Goal: Task Accomplishment & Management: Use online tool/utility

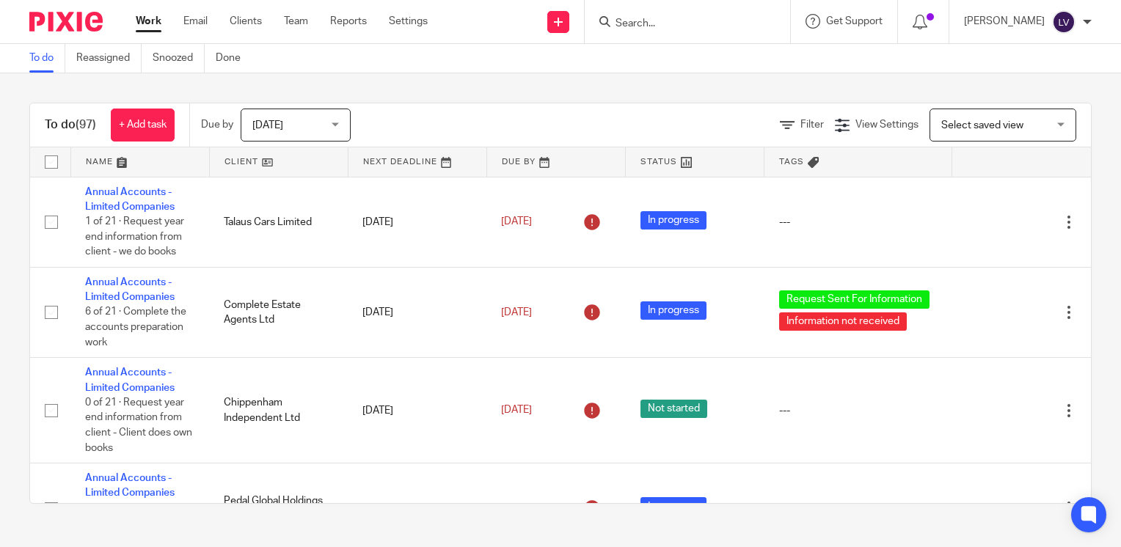
drag, startPoint x: 661, startPoint y: 16, endPoint x: 677, endPoint y: 15, distance: 16.2
click at [663, 18] on input "Search" at bounding box center [680, 24] width 132 height 13
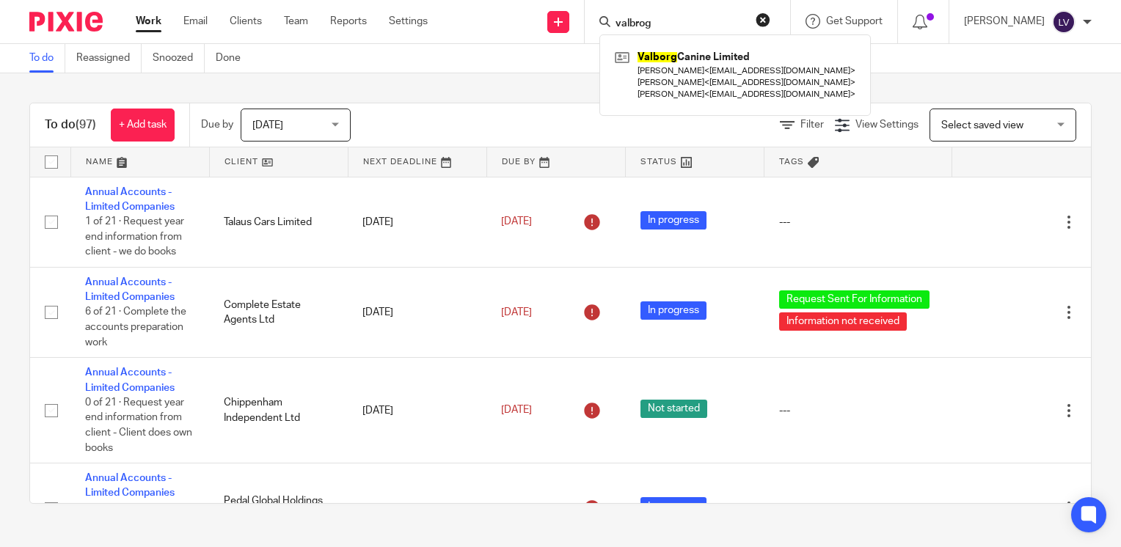
type input "valbrog"
click button "submit" at bounding box center [0, 0] width 0 height 0
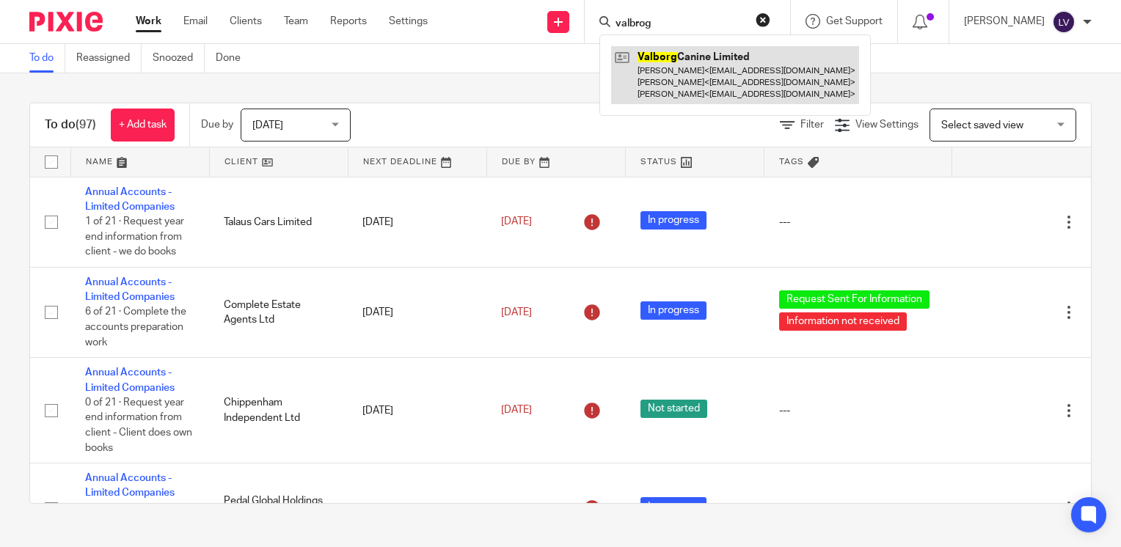
click at [704, 81] on link at bounding box center [735, 75] width 248 height 58
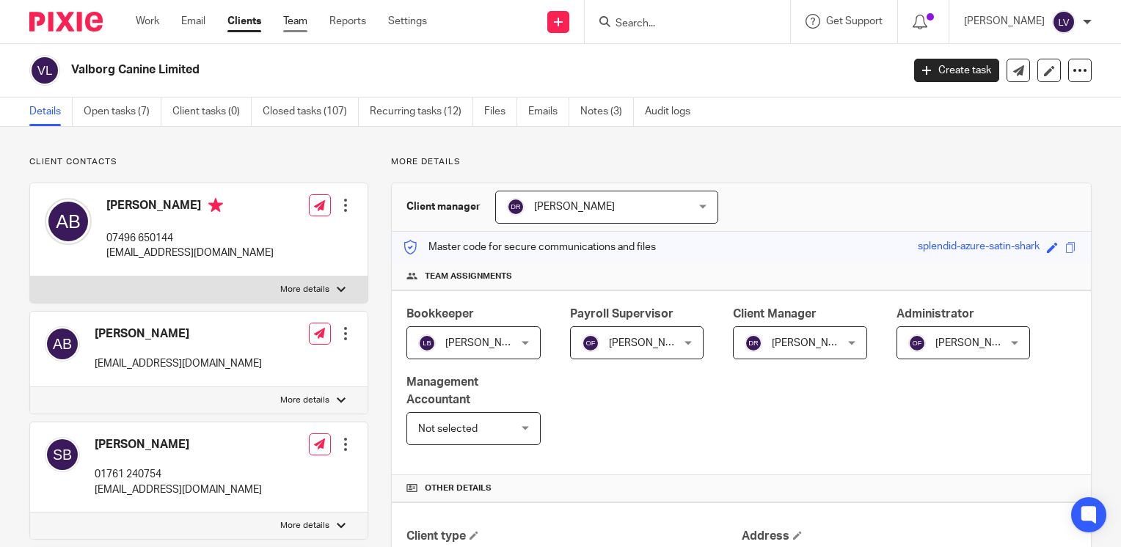
click at [299, 23] on link "Team" at bounding box center [295, 21] width 24 height 15
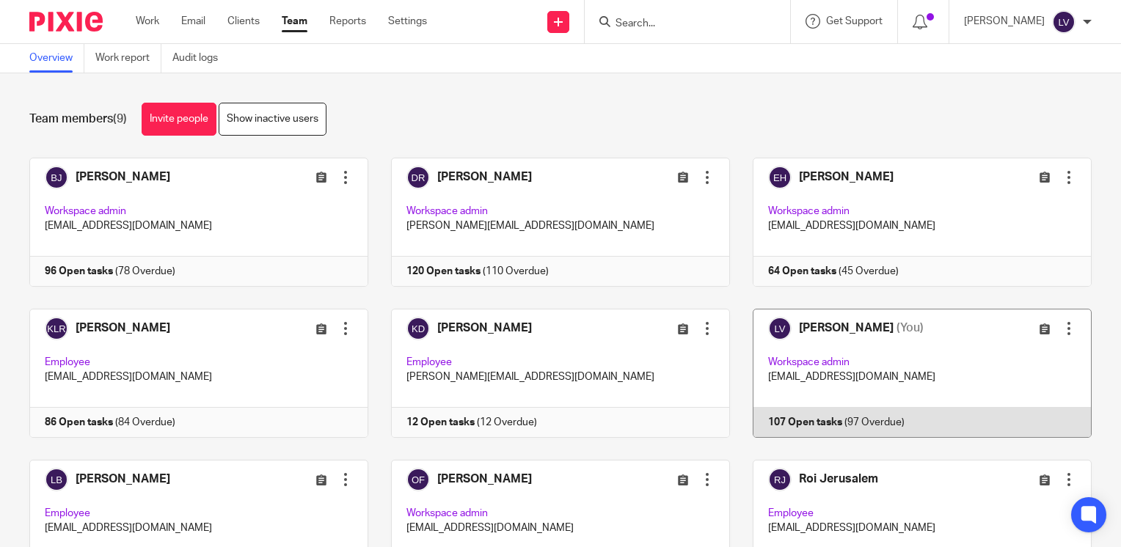
click at [877, 427] on link at bounding box center [911, 373] width 362 height 129
click at [875, 416] on link at bounding box center [911, 373] width 362 height 129
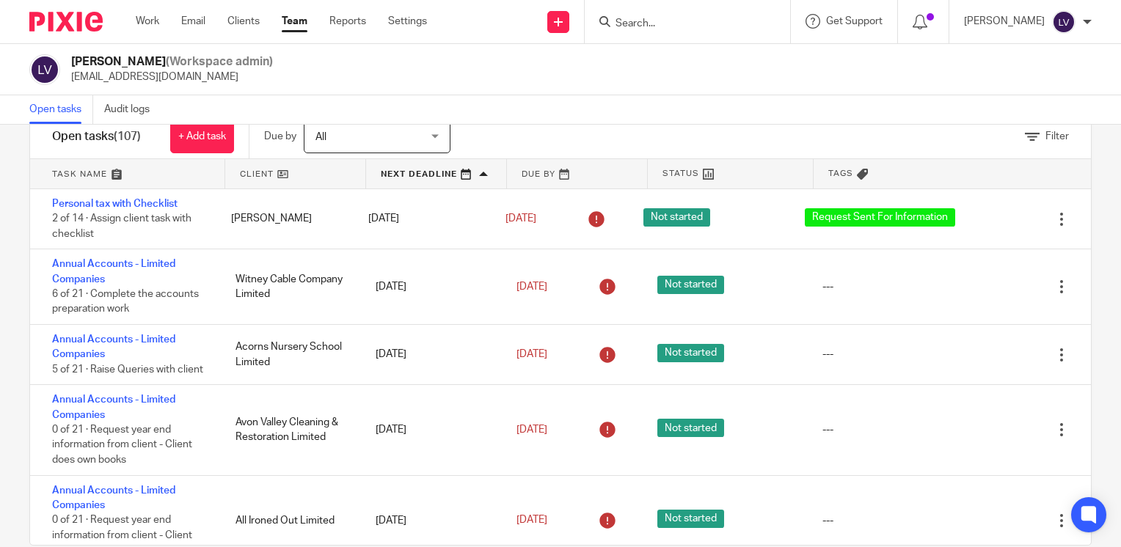
scroll to position [66, 0]
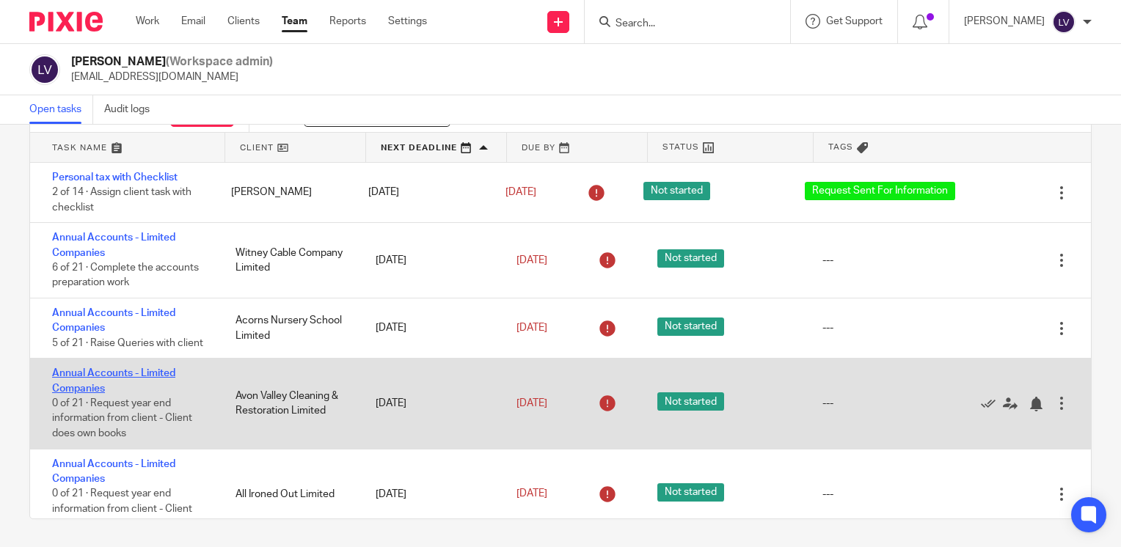
click at [125, 393] on link "Annual Accounts - Limited Companies" at bounding box center [113, 380] width 123 height 25
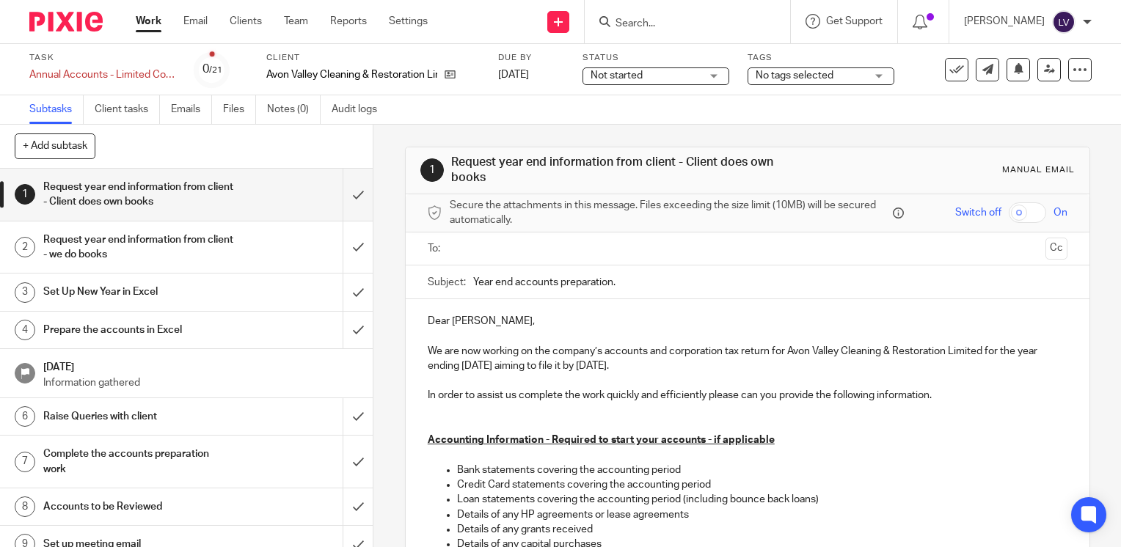
drag, startPoint x: 493, startPoint y: 245, endPoint x: 519, endPoint y: 246, distance: 26.4
click at [493, 245] on input "text" at bounding box center [747, 249] width 584 height 17
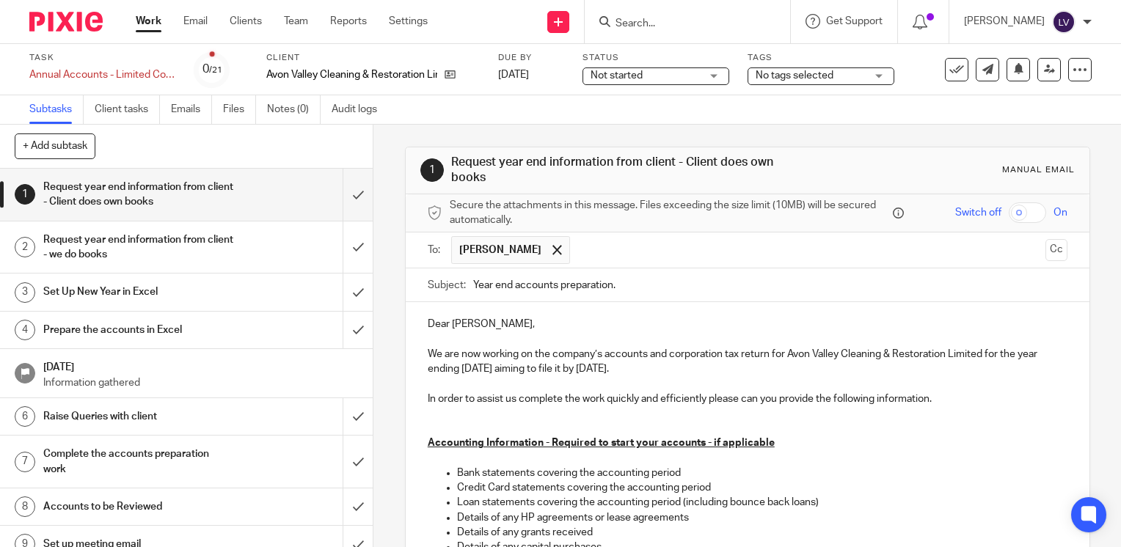
click at [513, 368] on p "We are now working on the company’s accounts and corporation tax return for Avo…" at bounding box center [748, 362] width 640 height 30
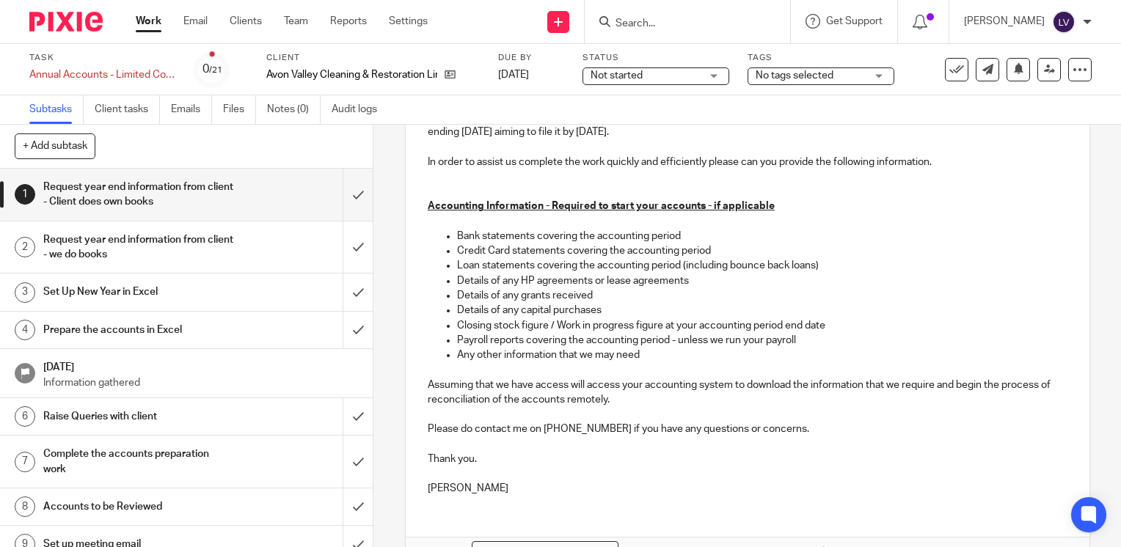
scroll to position [326, 0]
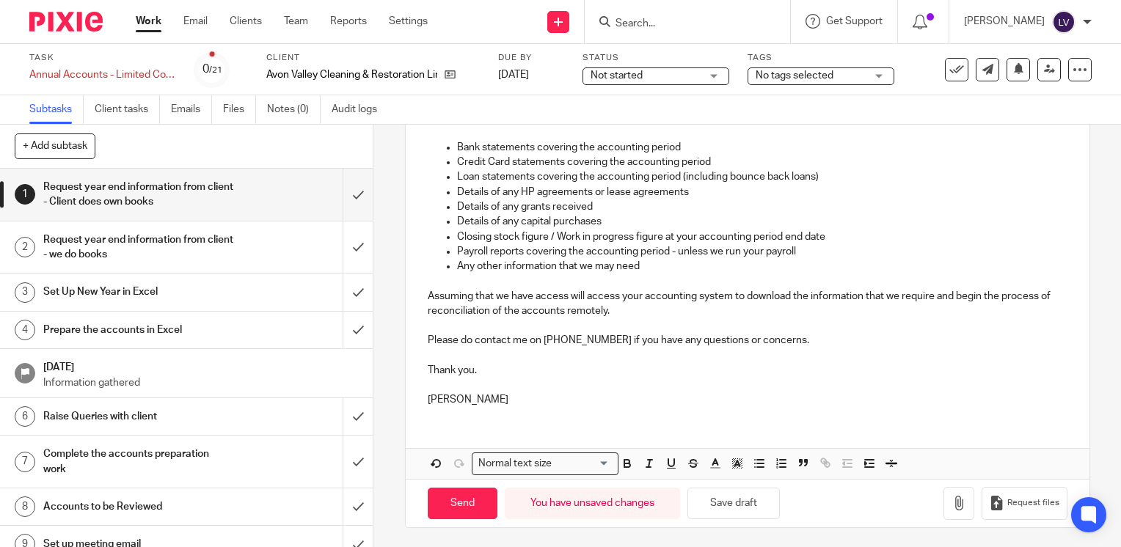
click at [632, 307] on p "Assuming that we have access will access your accounting system to download the…" at bounding box center [748, 304] width 640 height 30
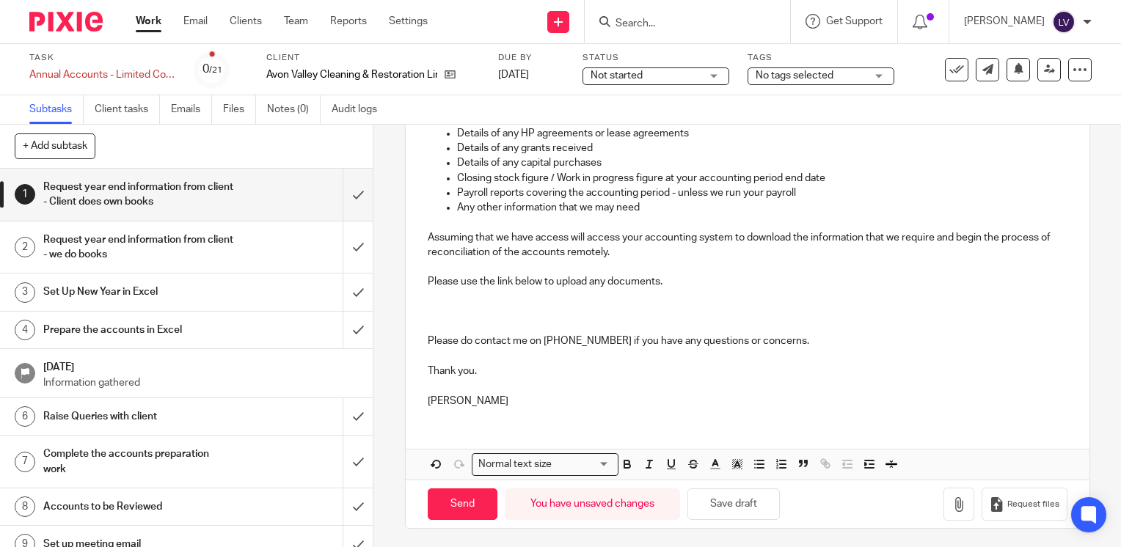
scroll to position [385, 0]
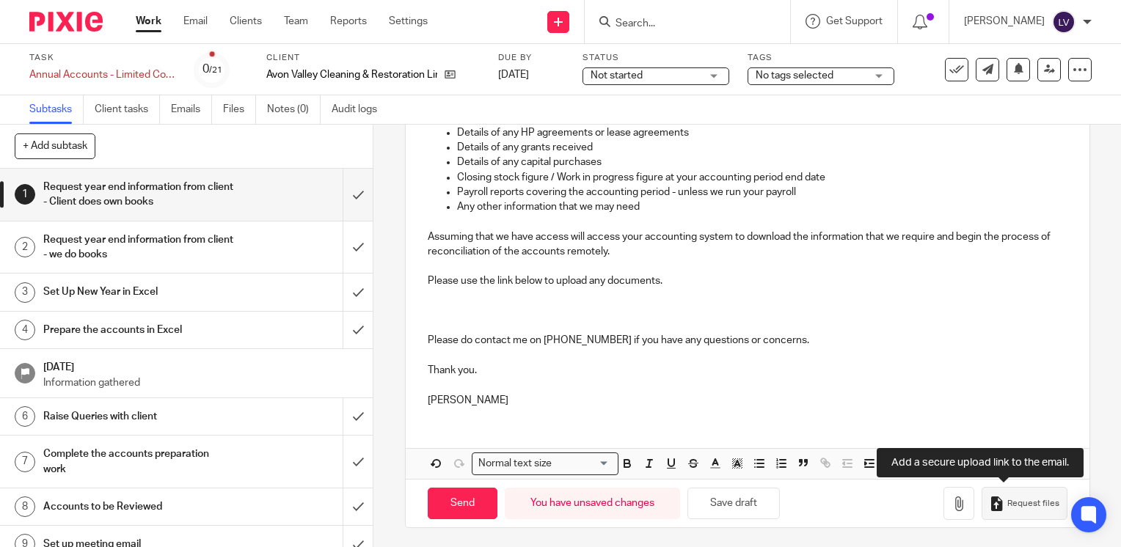
click at [1019, 494] on button "Request files" at bounding box center [1024, 503] width 85 height 33
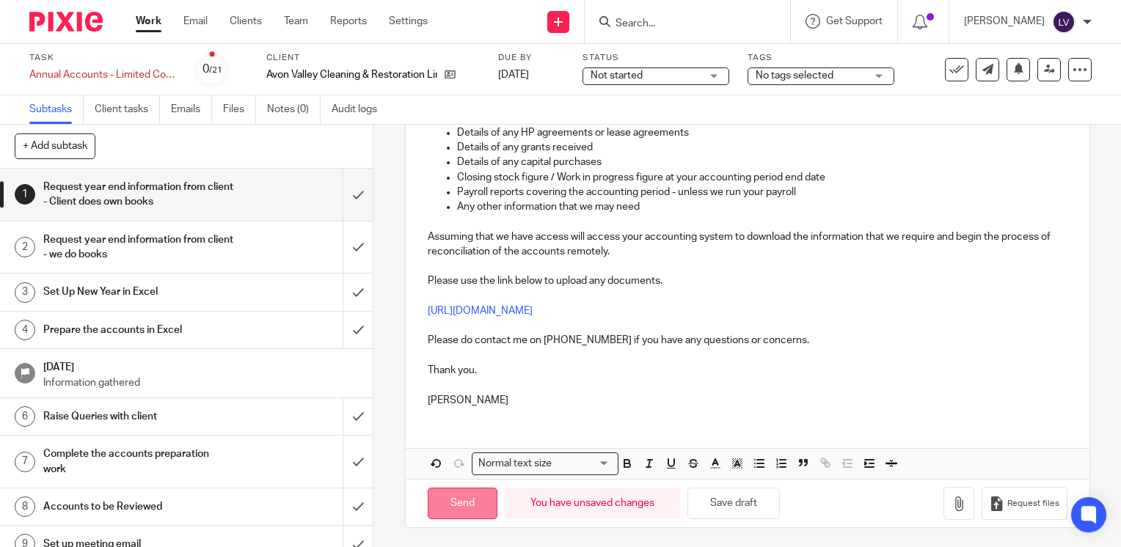
click at [471, 503] on input "Send" at bounding box center [463, 504] width 70 height 32
type input "Sent"
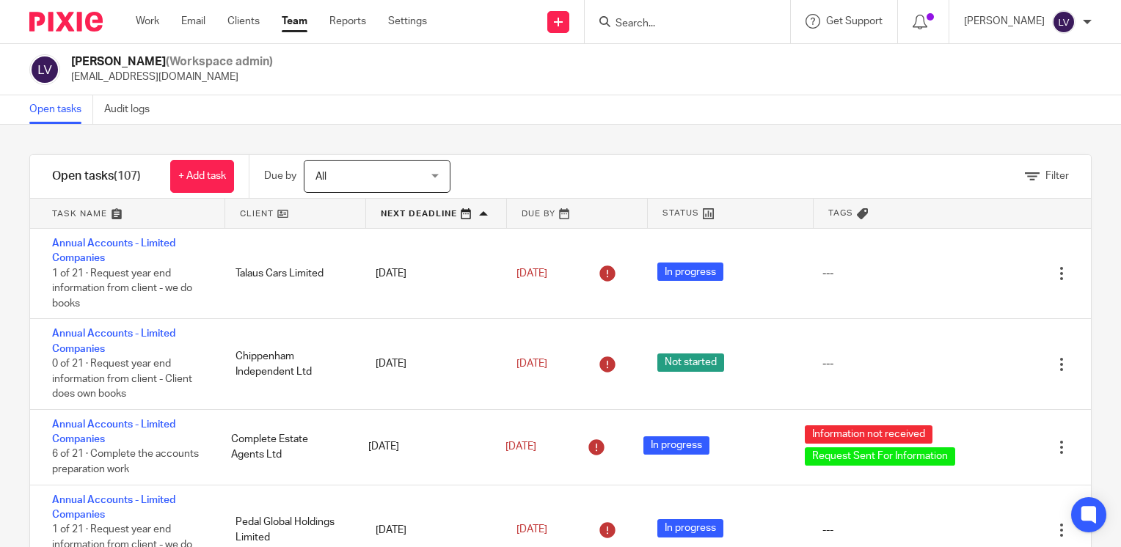
click at [411, 213] on link at bounding box center [436, 213] width 140 height 29
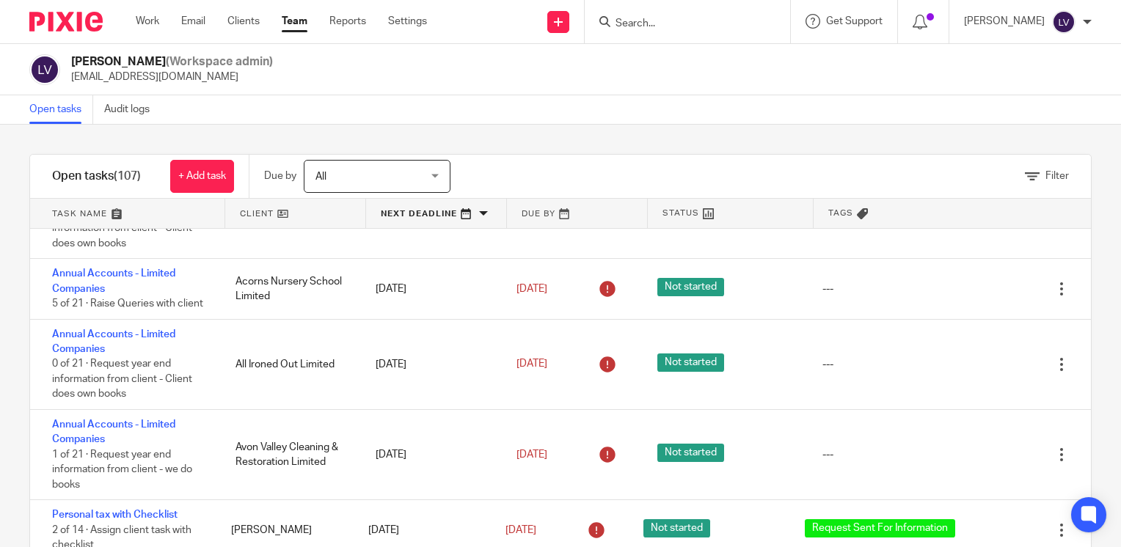
scroll to position [1945, 0]
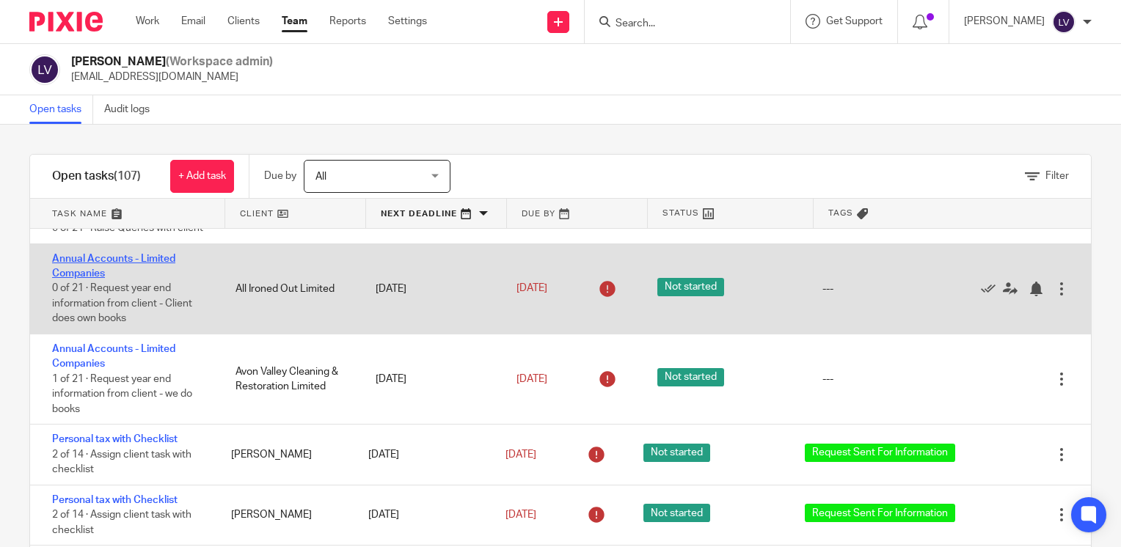
click at [144, 268] on link "Annual Accounts - Limited Companies" at bounding box center [113, 266] width 123 height 25
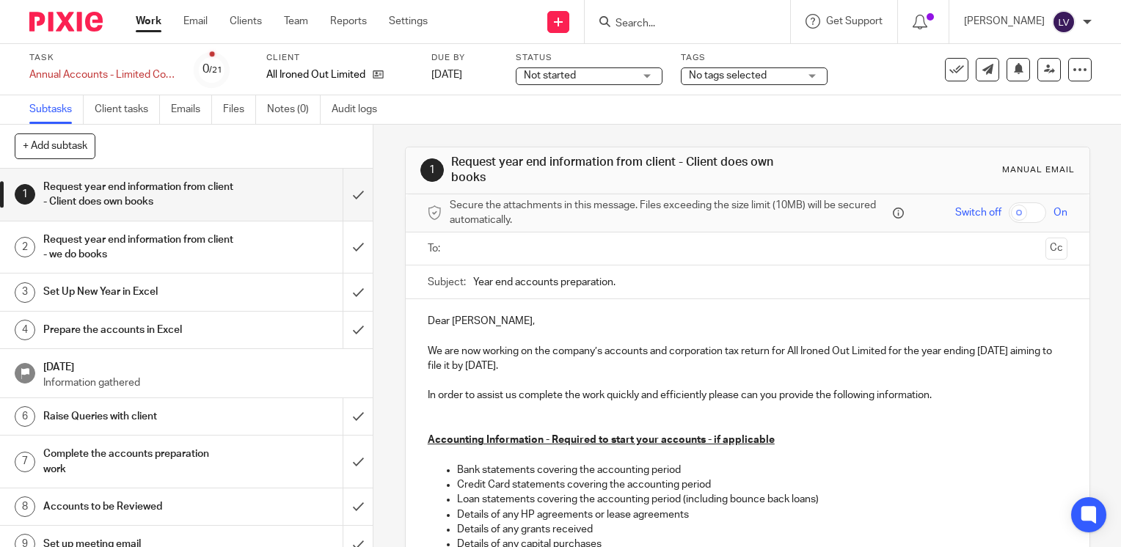
drag, startPoint x: 483, startPoint y: 249, endPoint x: 503, endPoint y: 244, distance: 20.0
click at [483, 249] on input "text" at bounding box center [747, 249] width 584 height 17
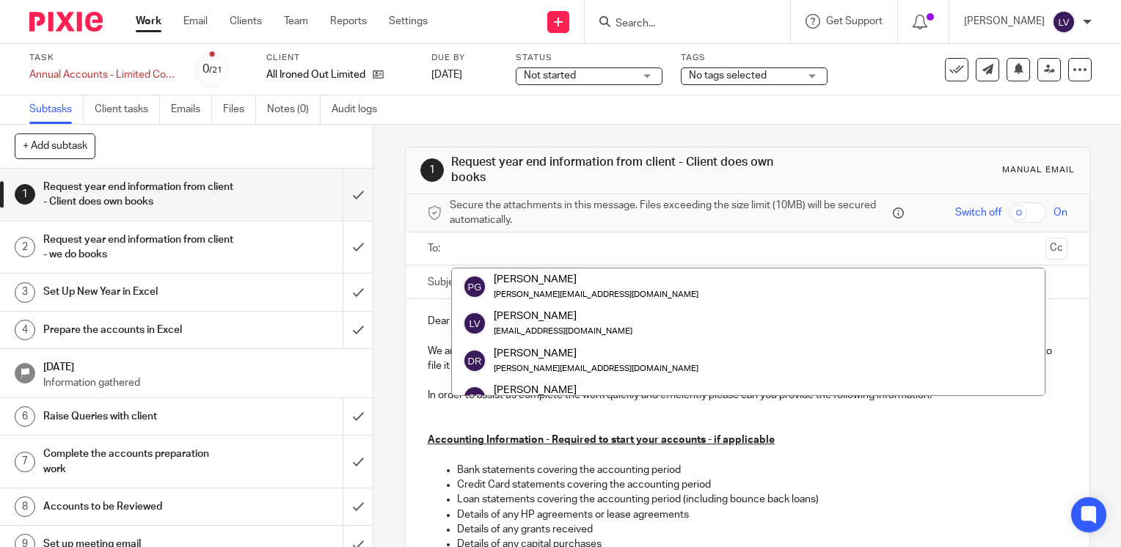
click at [478, 246] on input "text" at bounding box center [747, 249] width 584 height 17
click at [383, 217] on div "1 Request year end information from client - Client does own books Manual email…" at bounding box center [747, 336] width 748 height 423
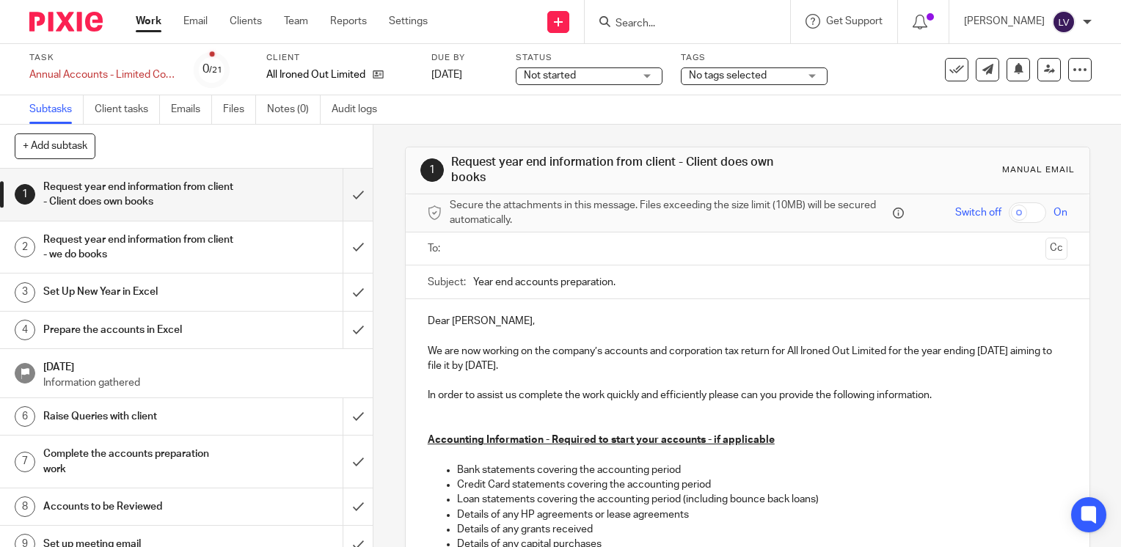
click at [487, 255] on input "text" at bounding box center [747, 249] width 584 height 17
type input "Adrienne@obbs.uk"
click at [536, 313] on div "Dear Paul, We are now working on the company’s accounts and corporation tax ret…" at bounding box center [748, 520] width 684 height 442
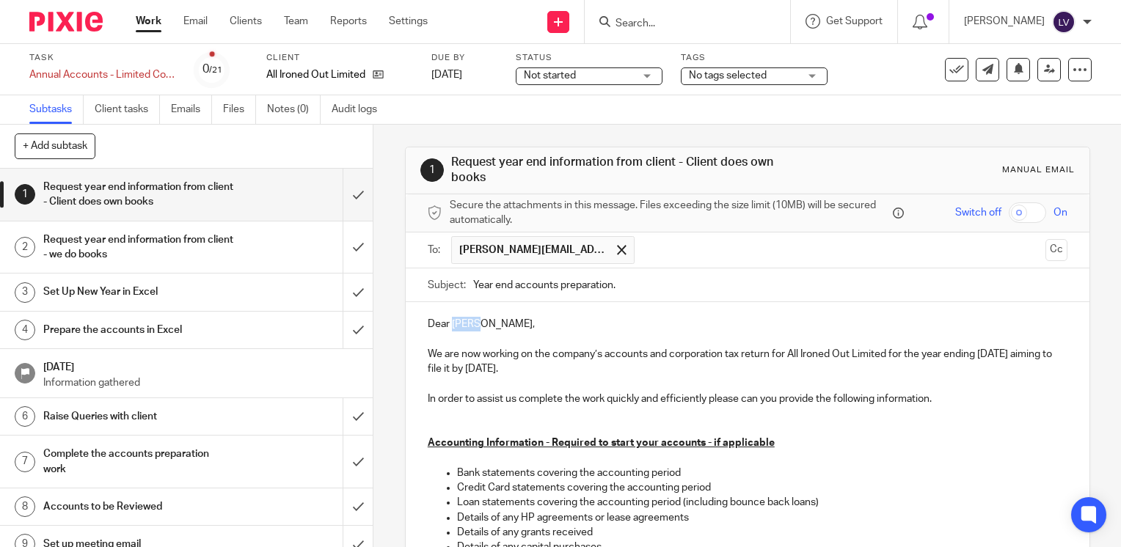
drag, startPoint x: 468, startPoint y: 322, endPoint x: 450, endPoint y: 324, distance: 18.5
click at [450, 324] on p "Dear Paul," at bounding box center [748, 324] width 640 height 15
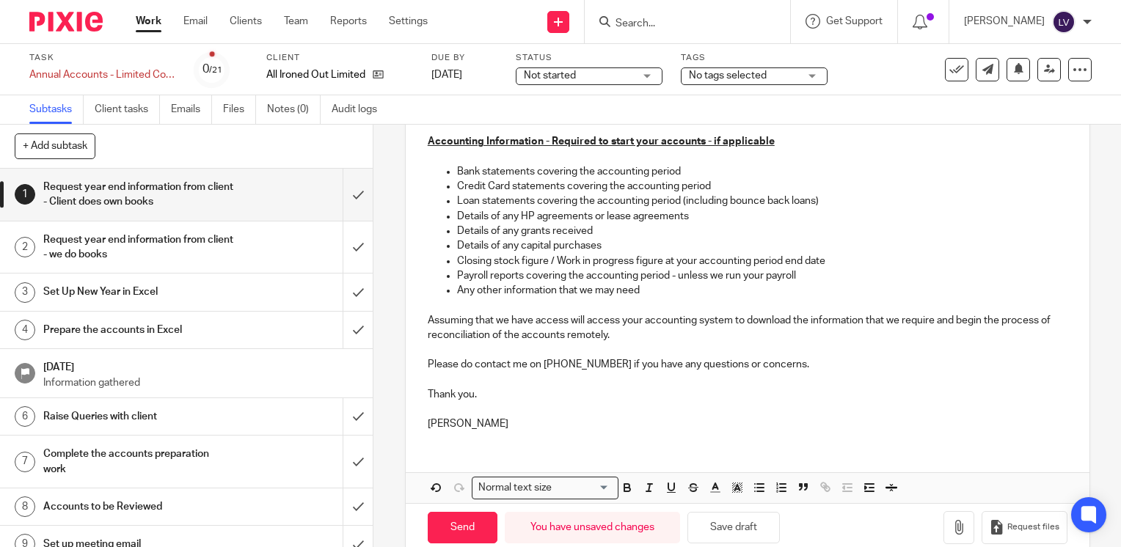
scroll to position [326, 0]
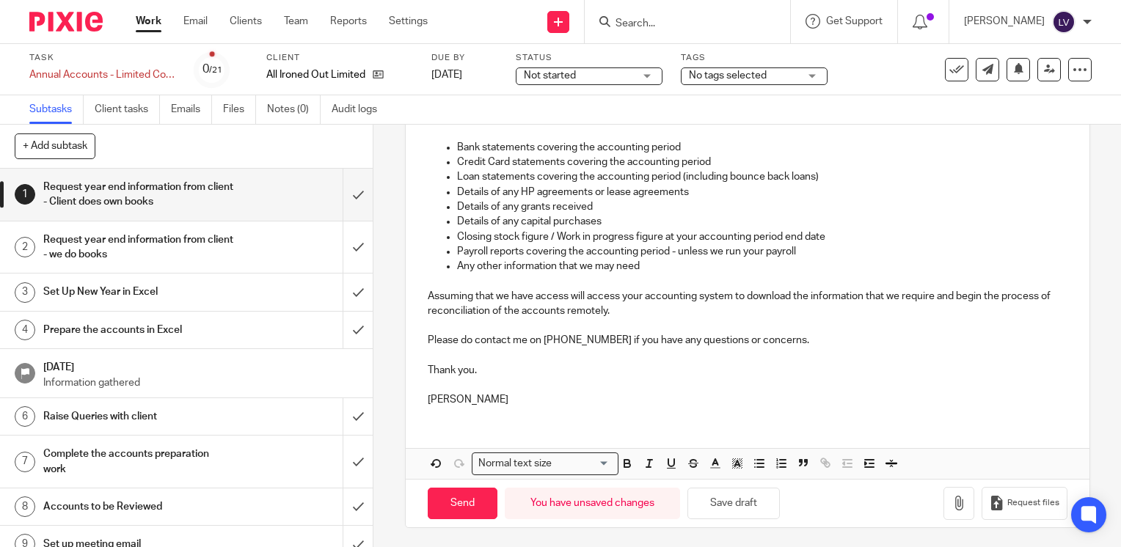
click at [654, 310] on p "Assuming that we have access will access your accounting system to download the…" at bounding box center [748, 304] width 640 height 30
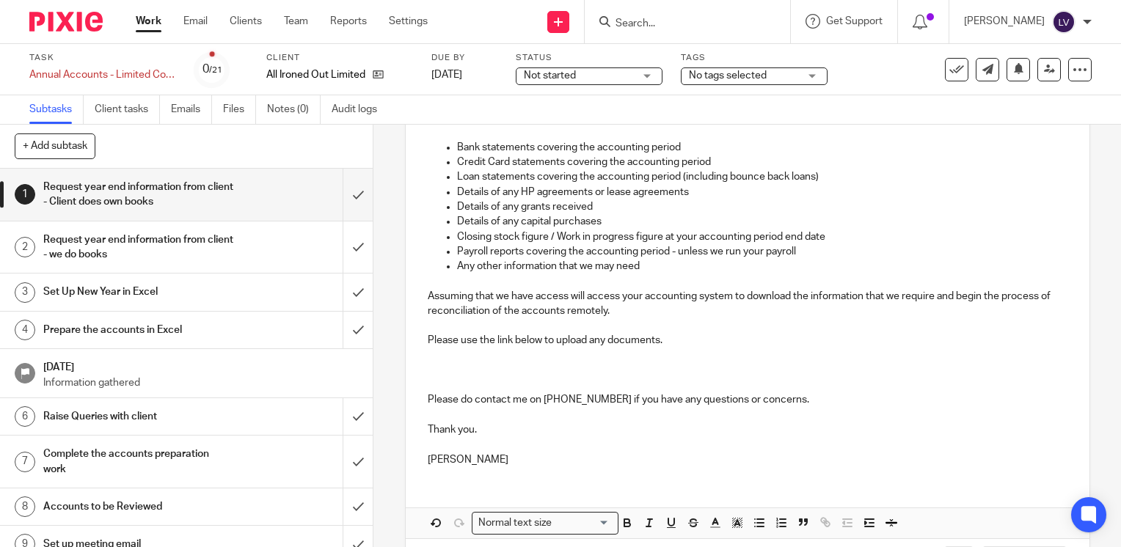
scroll to position [385, 0]
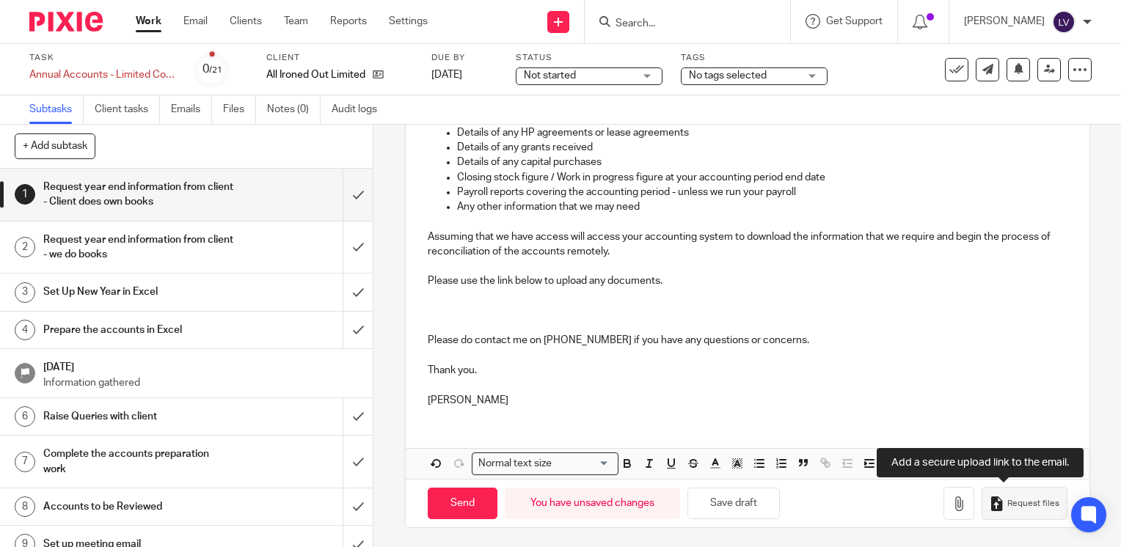
click at [1012, 499] on span "Request files" at bounding box center [1033, 504] width 52 height 12
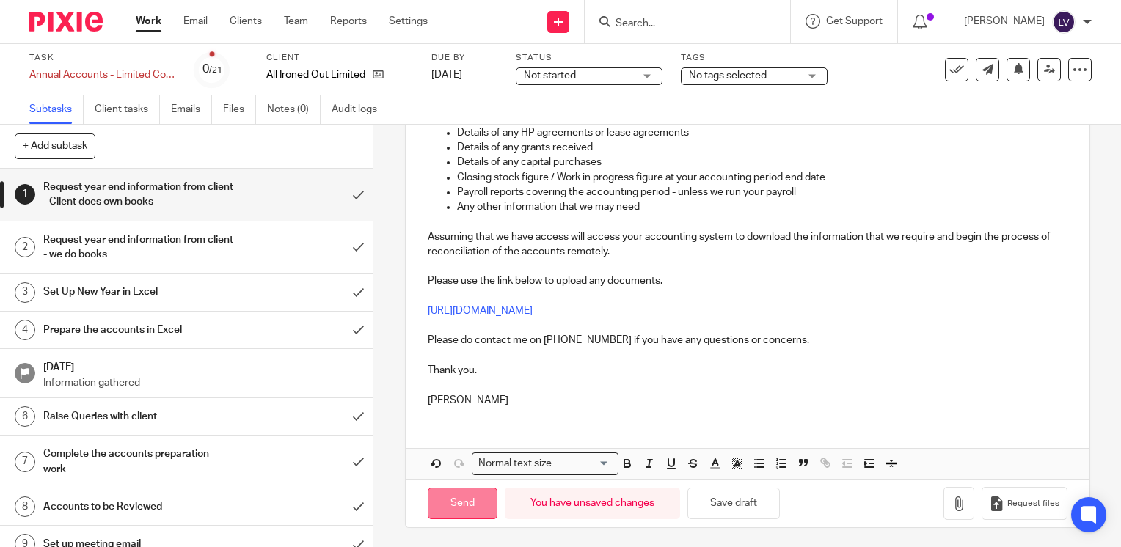
click at [467, 506] on input "Send" at bounding box center [463, 504] width 70 height 32
type input "Sent"
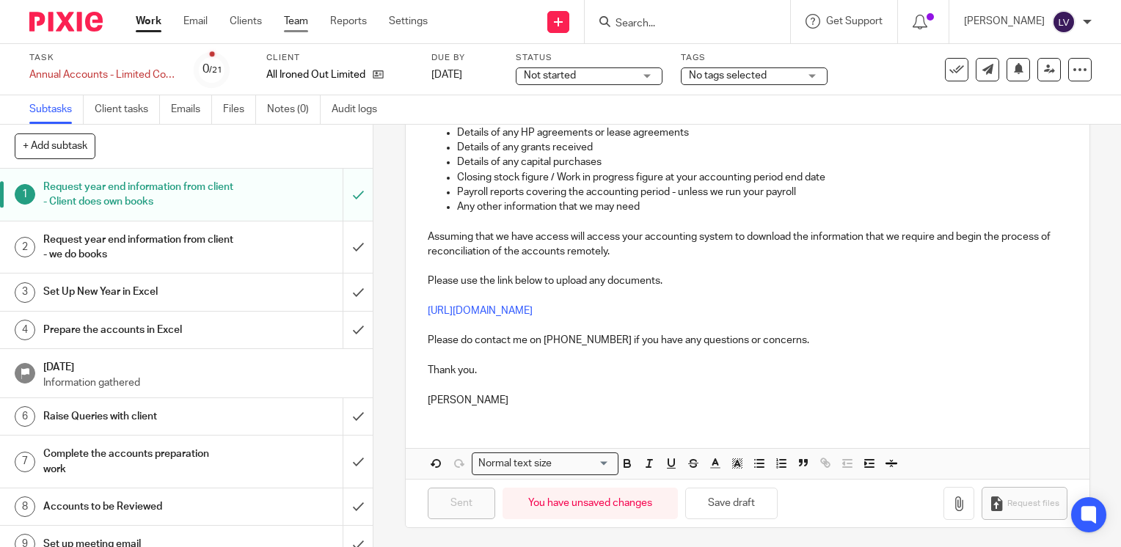
click at [296, 19] on link "Team" at bounding box center [296, 21] width 24 height 15
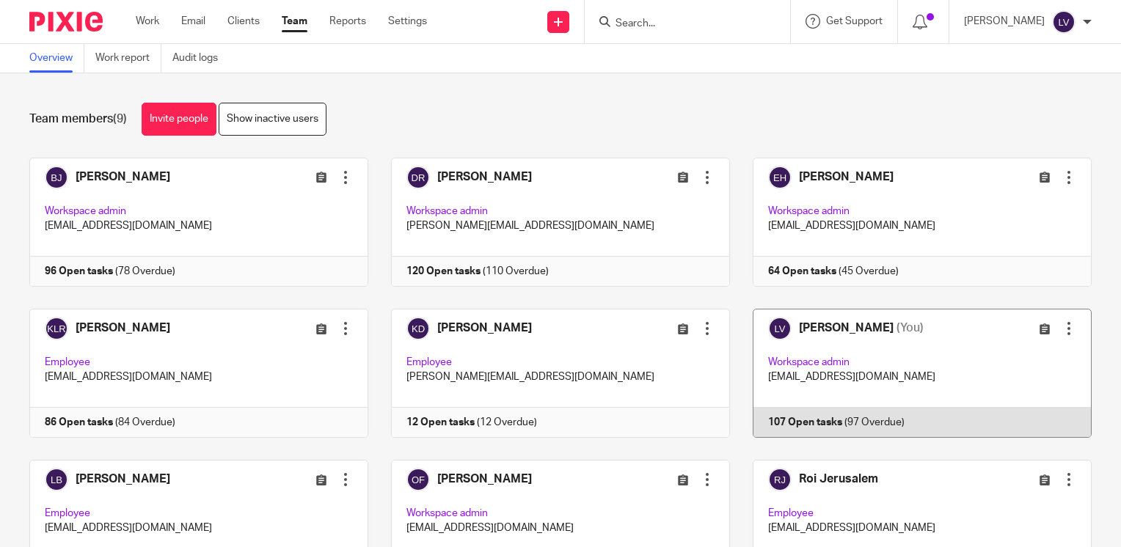
click at [857, 421] on link at bounding box center [911, 373] width 362 height 129
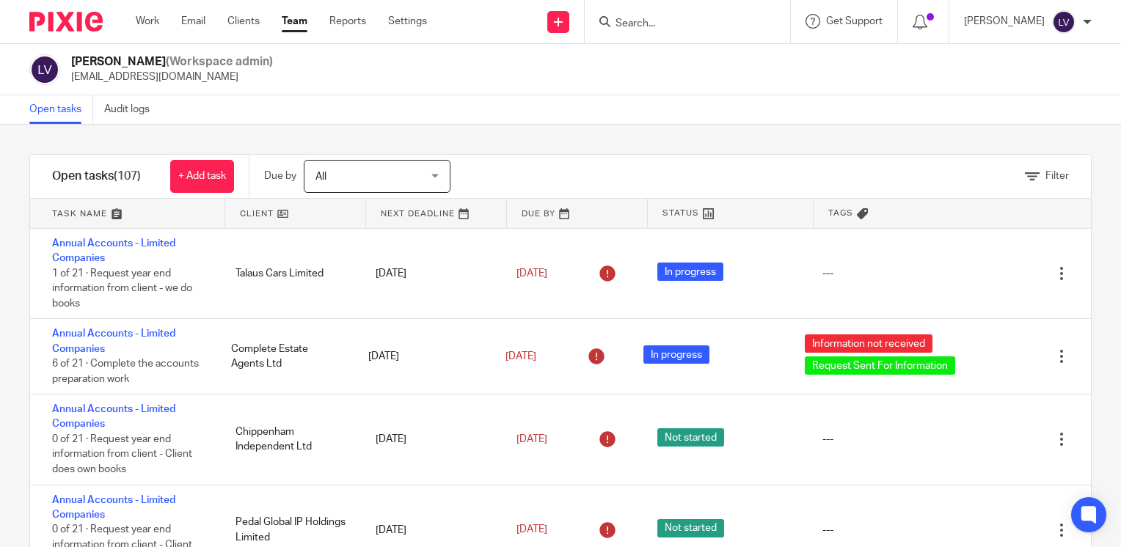
click at [425, 211] on link at bounding box center [436, 213] width 140 height 29
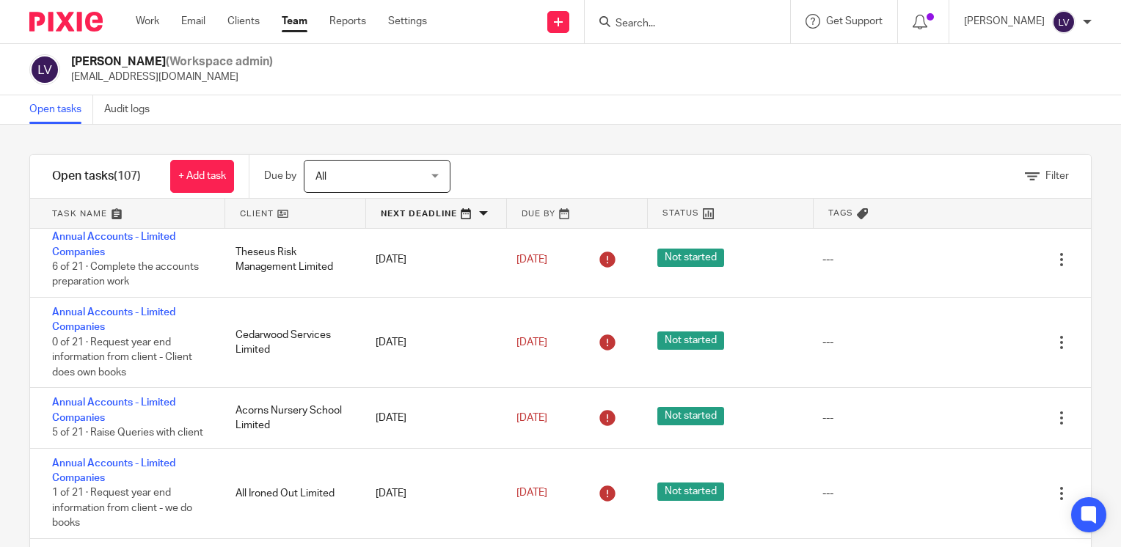
scroll to position [1740, 0]
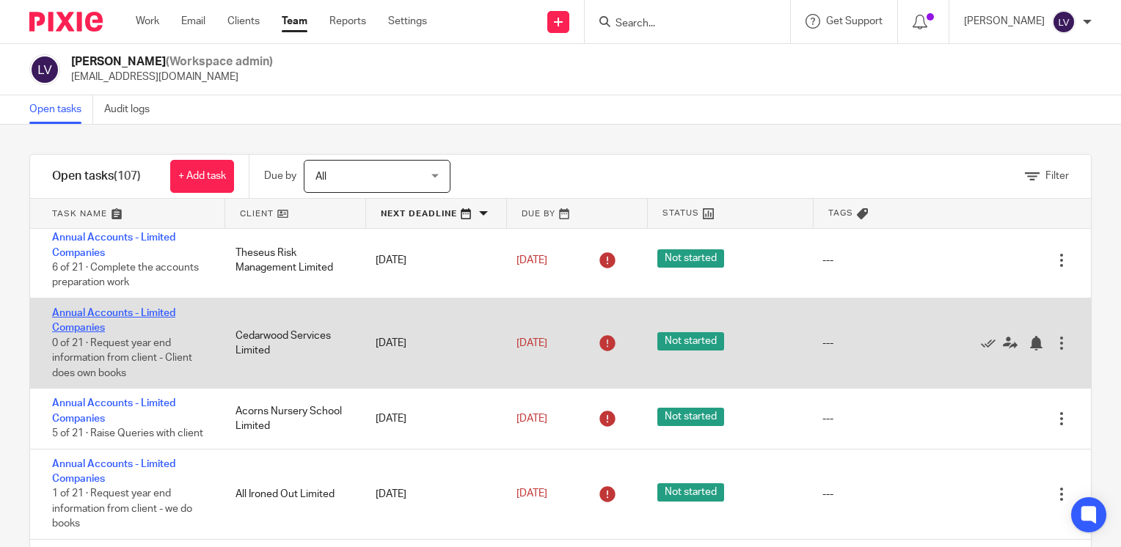
click at [133, 330] on link "Annual Accounts - Limited Companies" at bounding box center [113, 320] width 123 height 25
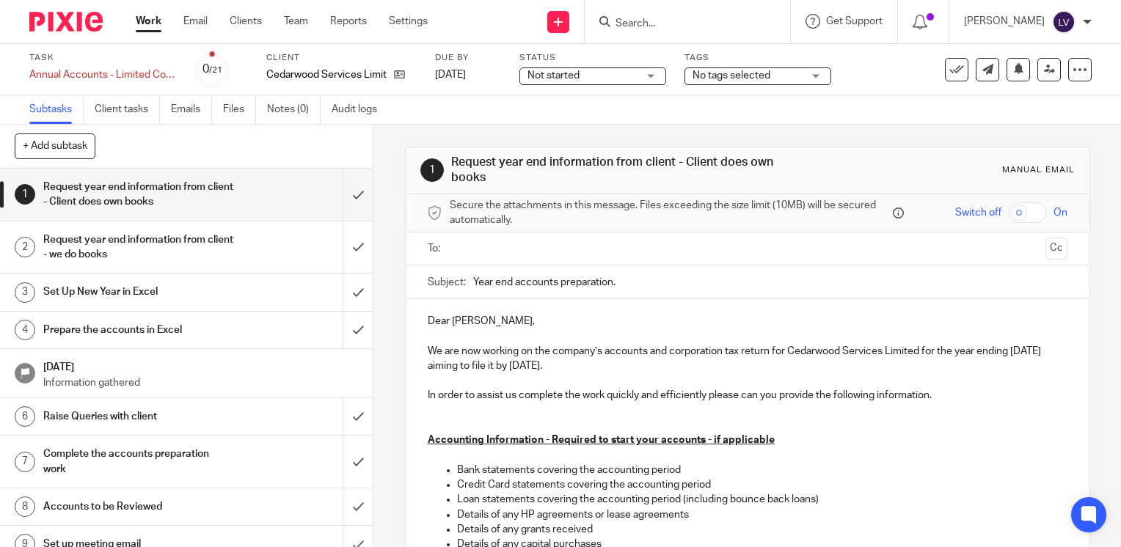
click at [511, 246] on input "text" at bounding box center [747, 249] width 584 height 17
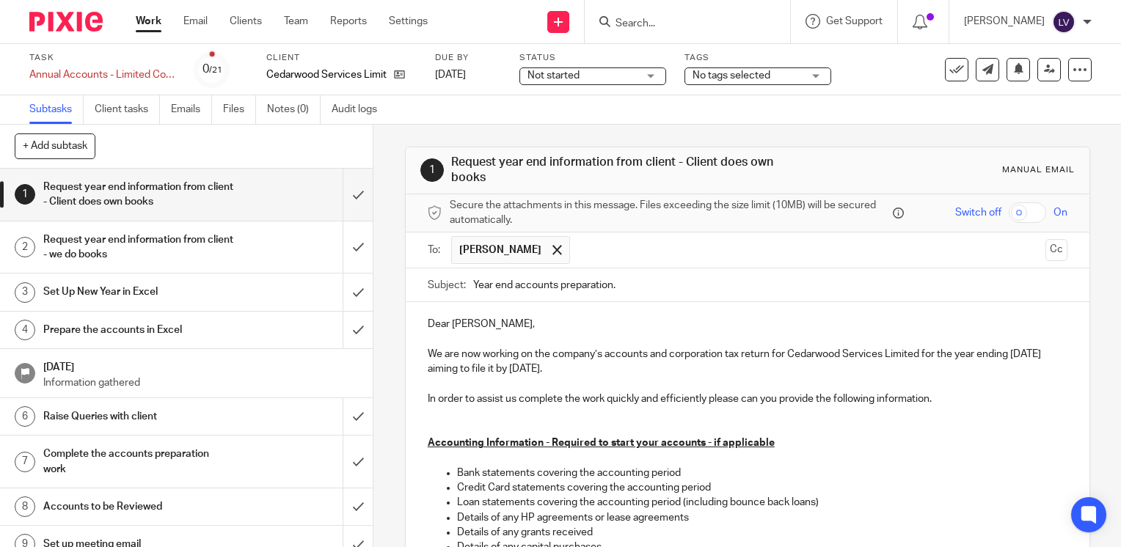
click at [445, 367] on p "We are now working on the company’s accounts and corporation tax return for Ced…" at bounding box center [748, 362] width 640 height 30
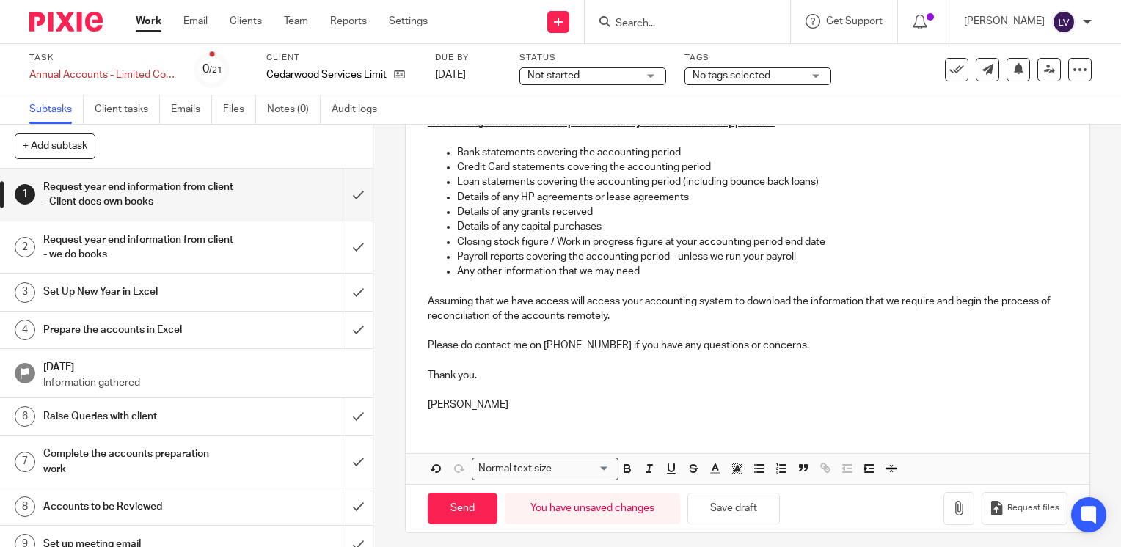
scroll to position [326, 0]
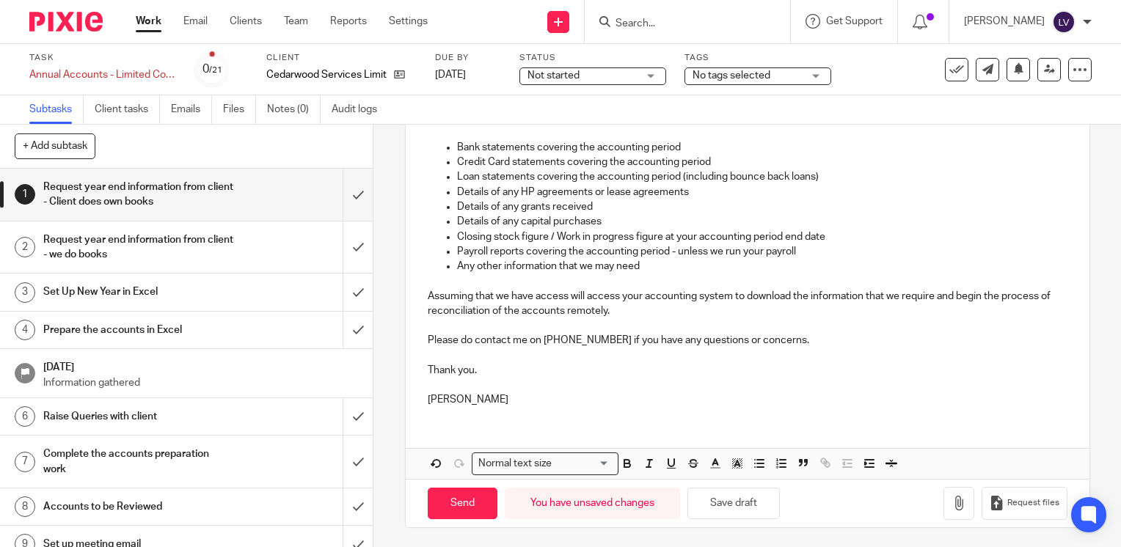
click at [643, 319] on p at bounding box center [748, 325] width 640 height 15
click at [618, 312] on p "Assuming that we have access will access your accounting system to download the…" at bounding box center [748, 304] width 640 height 30
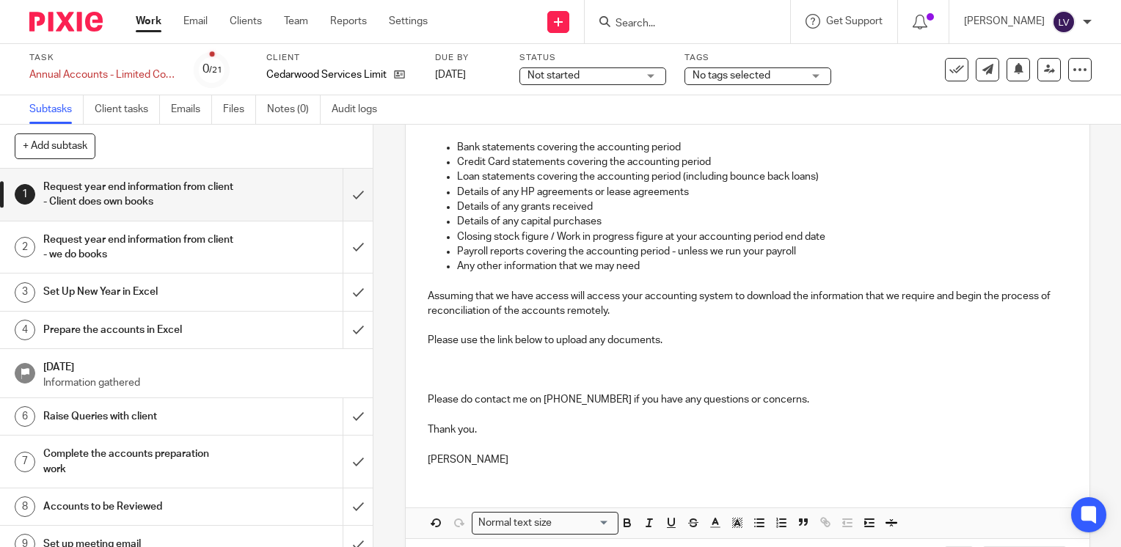
scroll to position [376, 0]
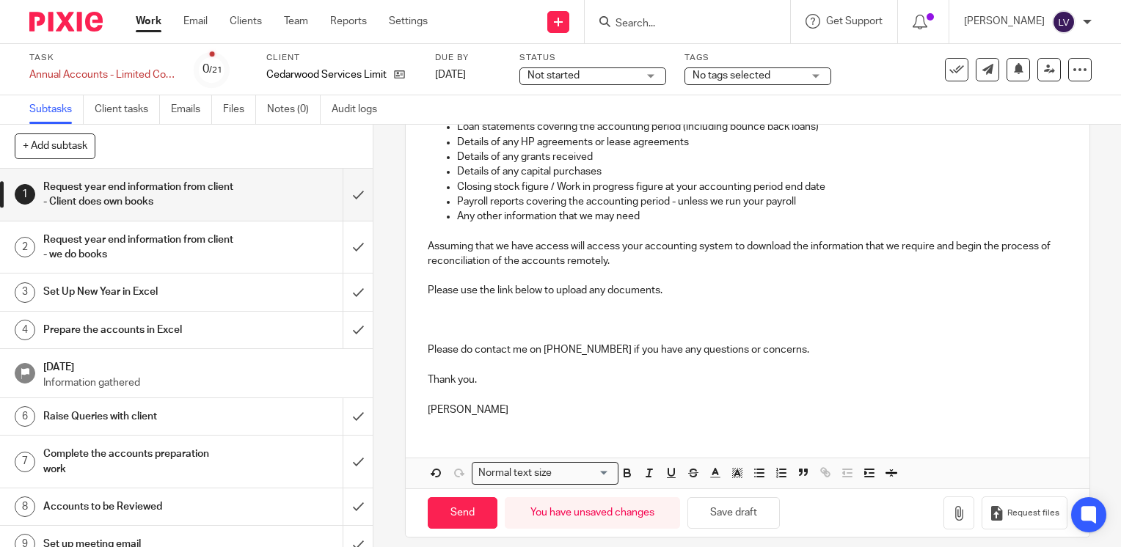
click at [1095, 368] on div "1 Request year end information from client - Client does own books Manual email…" at bounding box center [747, 336] width 748 height 423
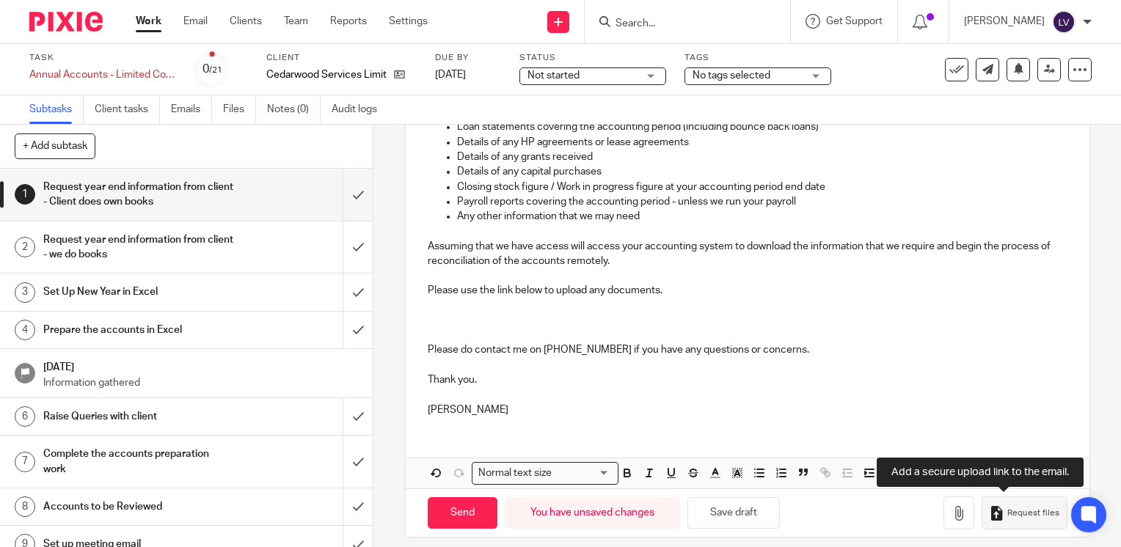
click at [1028, 509] on span "Request files" at bounding box center [1033, 514] width 52 height 12
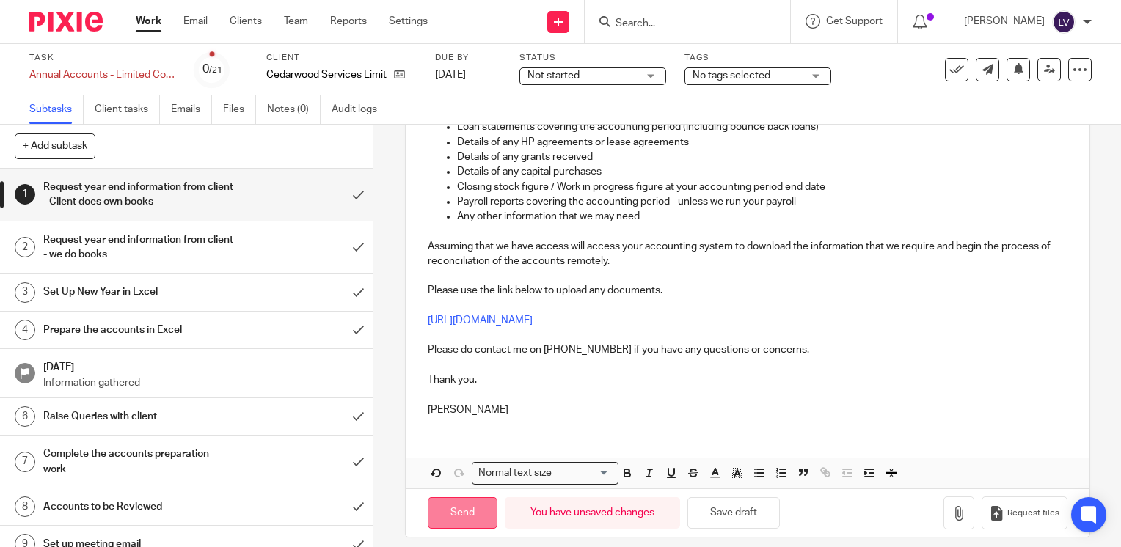
click at [459, 522] on input "Send" at bounding box center [463, 513] width 70 height 32
type input "Sent"
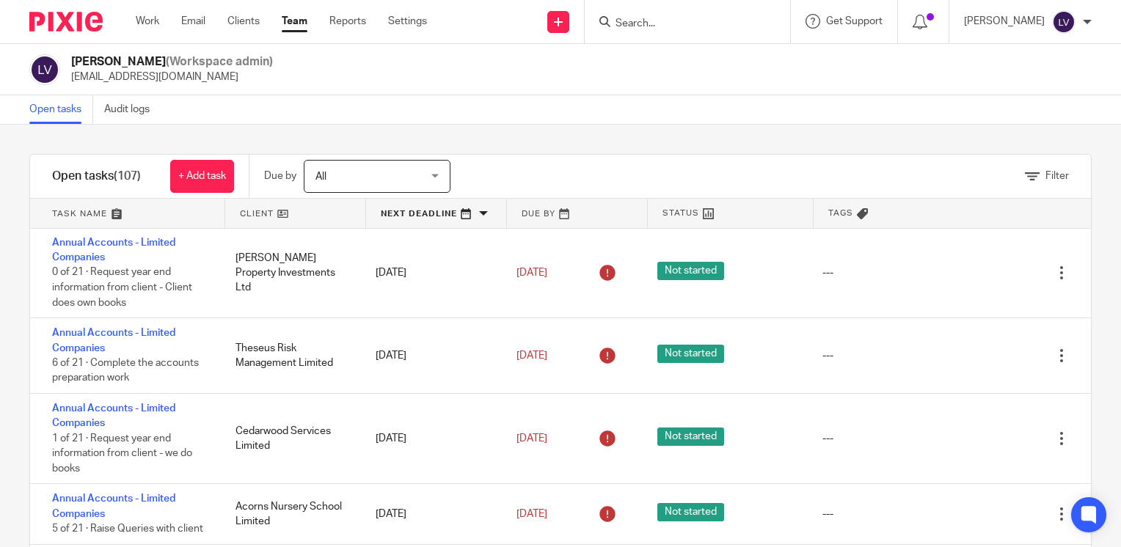
scroll to position [1676, 0]
